Goal: Transaction & Acquisition: Subscribe to service/newsletter

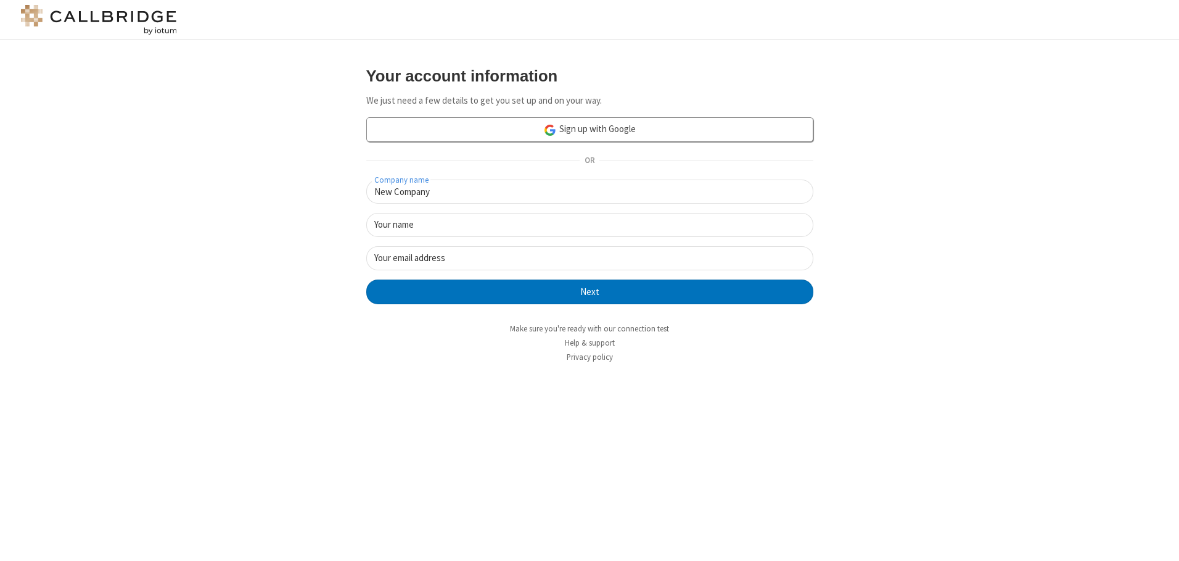
type input "New Company"
type input "New User"
type input "[EMAIL_ADDRESS][DOMAIN_NAME]"
click button "Next" at bounding box center [589, 291] width 447 height 25
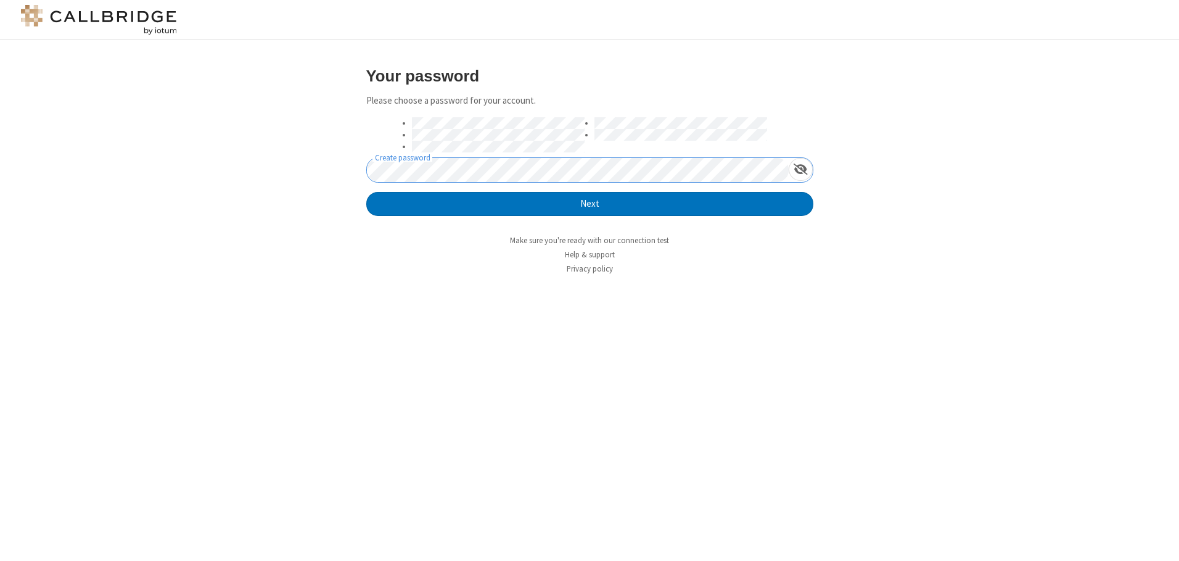
click button "Next" at bounding box center [589, 204] width 447 height 25
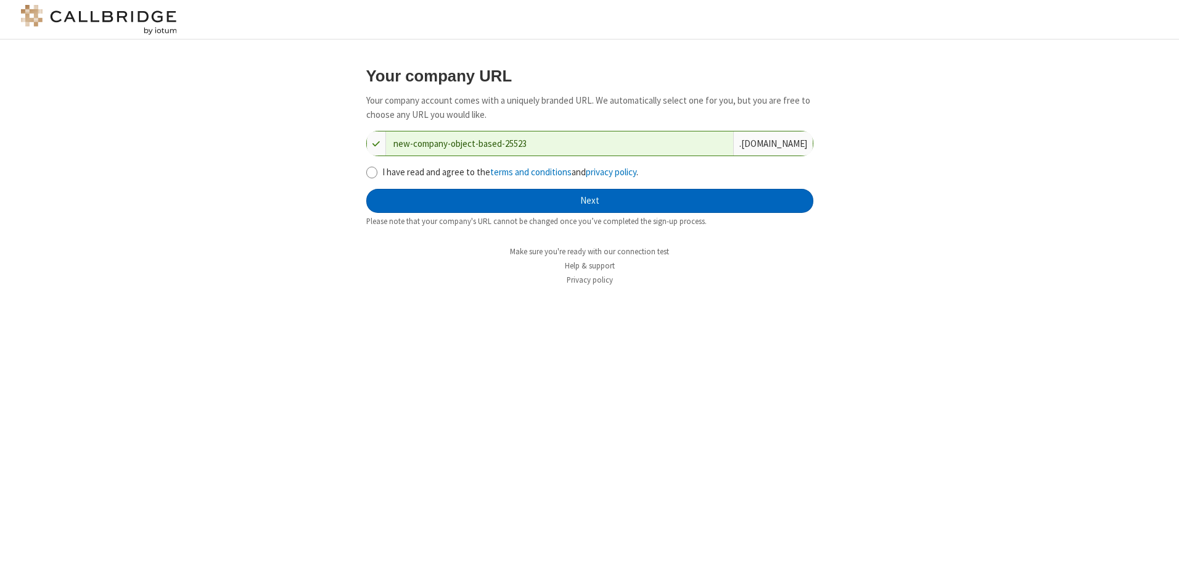
click at [590, 200] on button "Next" at bounding box center [589, 201] width 447 height 25
